Goal: Task Accomplishment & Management: Use online tool/utility

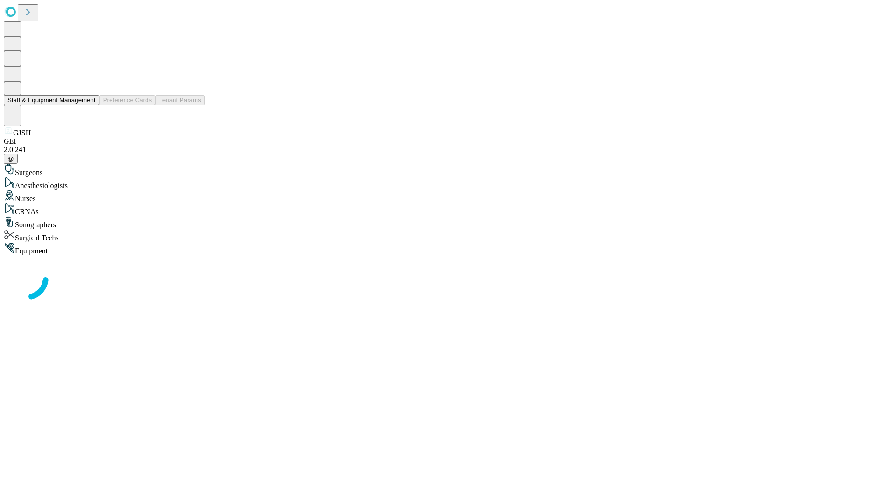
click at [89, 105] on button "Staff & Equipment Management" at bounding box center [52, 100] width 96 height 10
